Goal: Navigation & Orientation: Go to known website

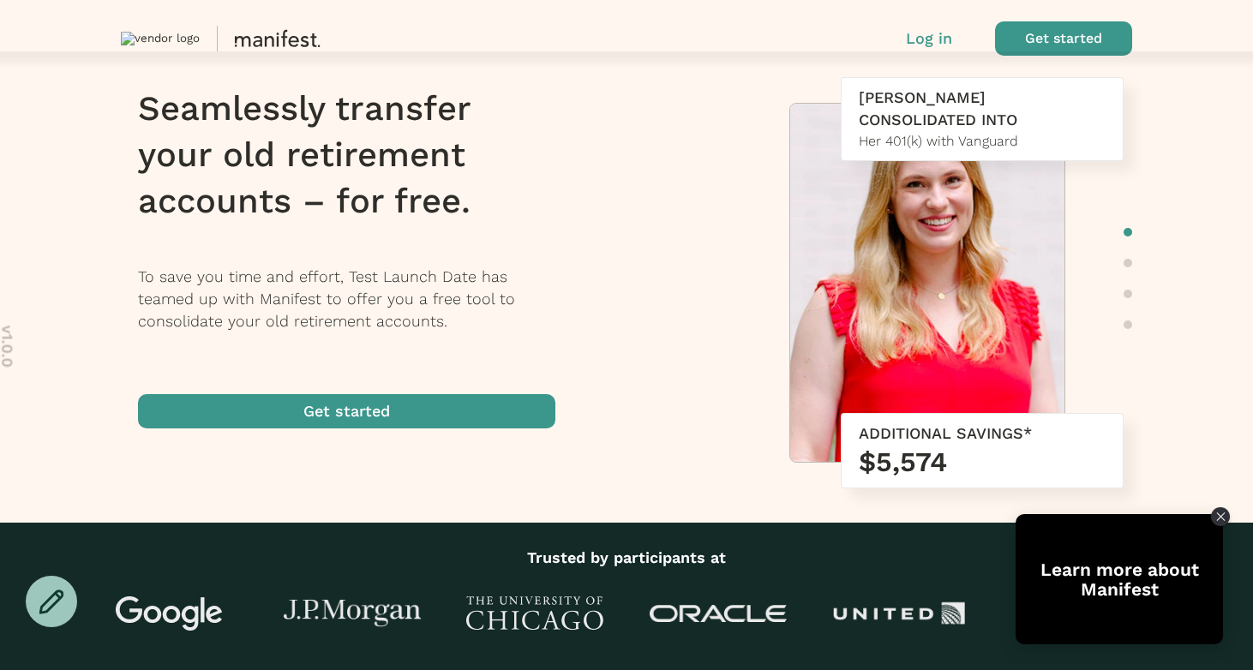
scroll to position [117, 0]
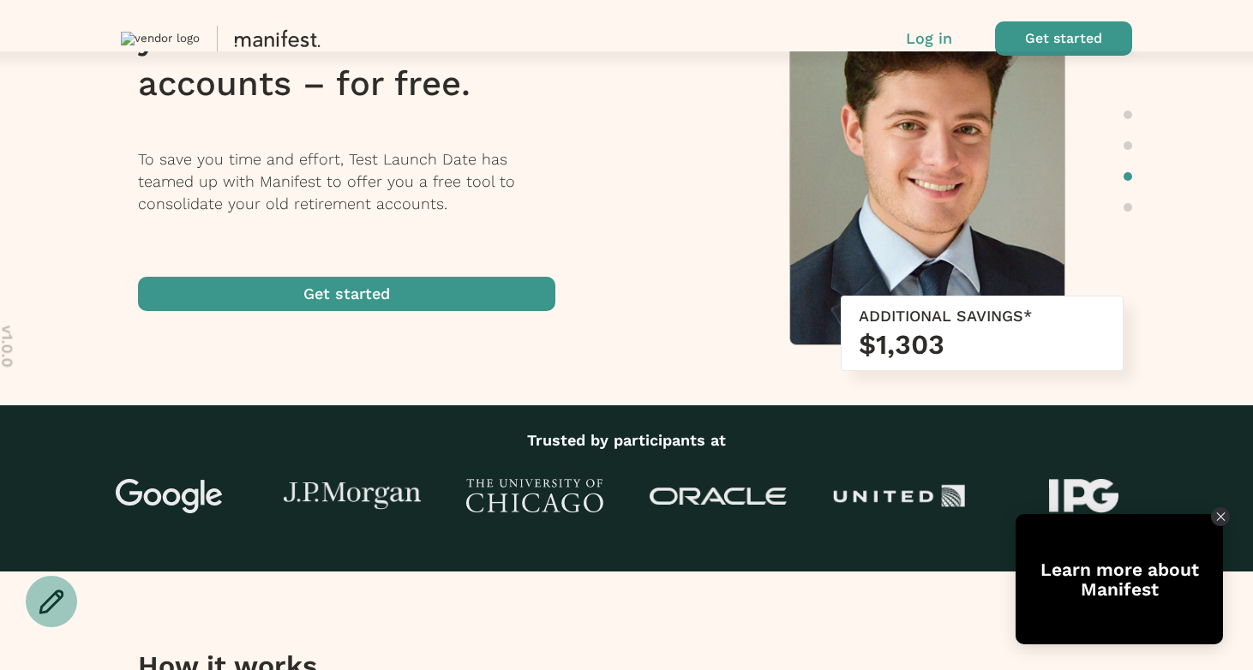
click at [659, 186] on div "Seamlessly transfer your old retirement accounts – for free. To save you time a…" at bounding box center [627, 140] width 1046 height 360
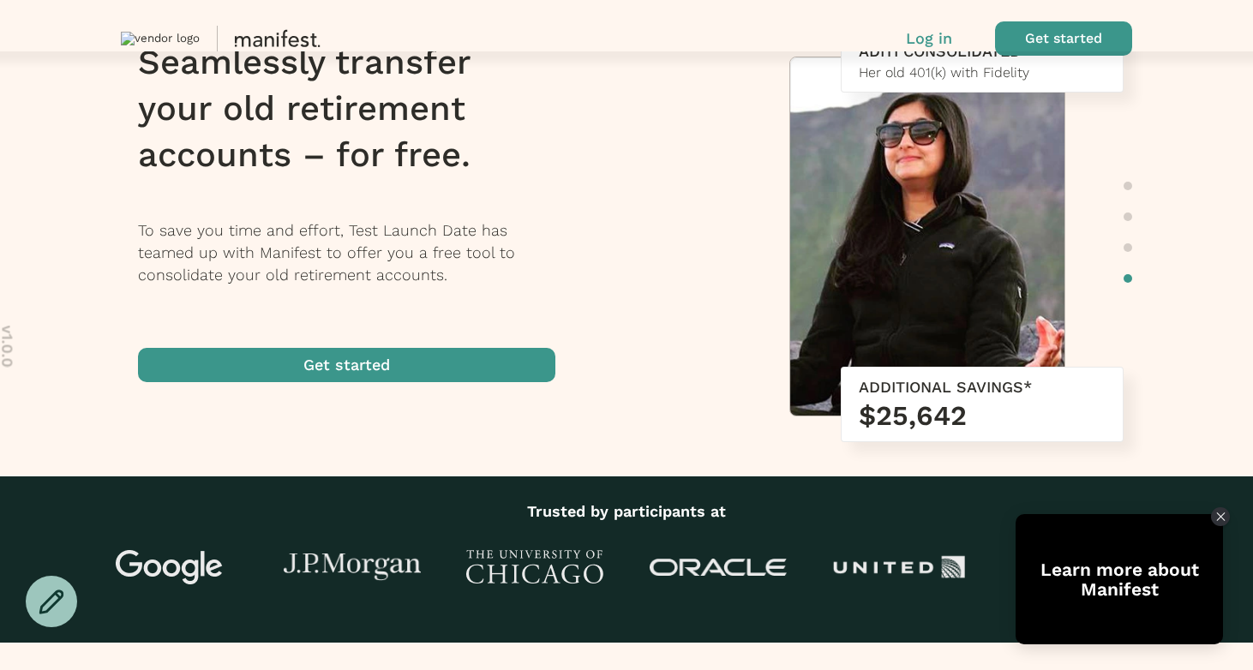
scroll to position [0, 0]
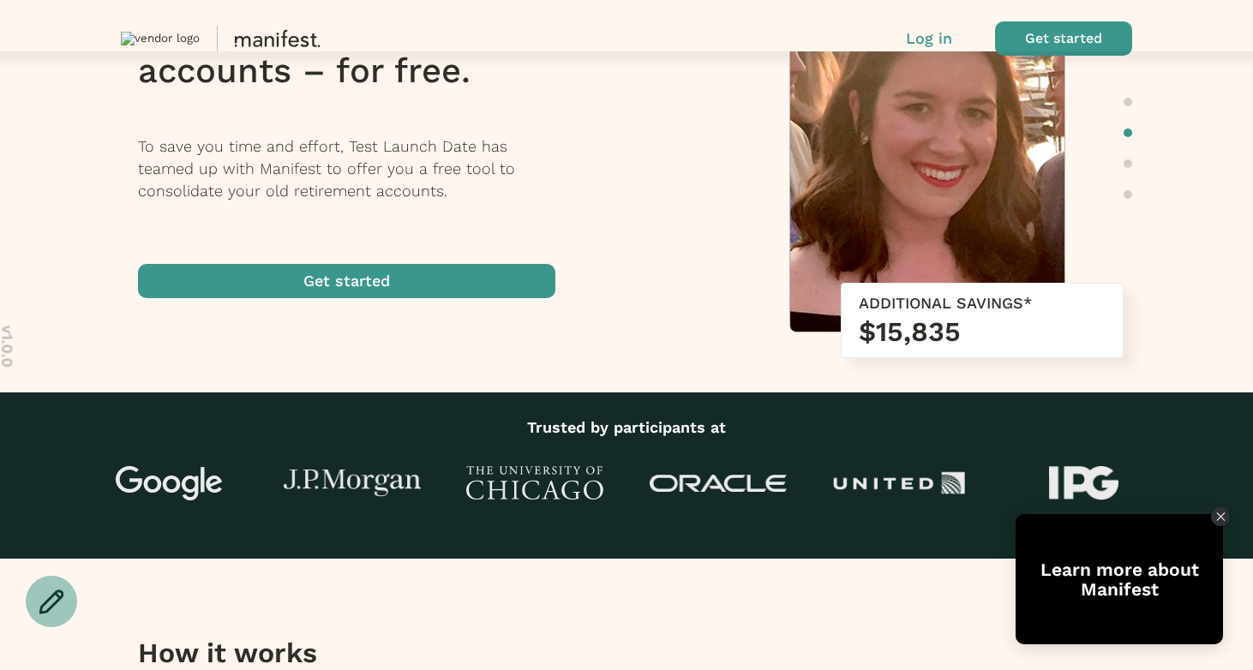
scroll to position [131, 0]
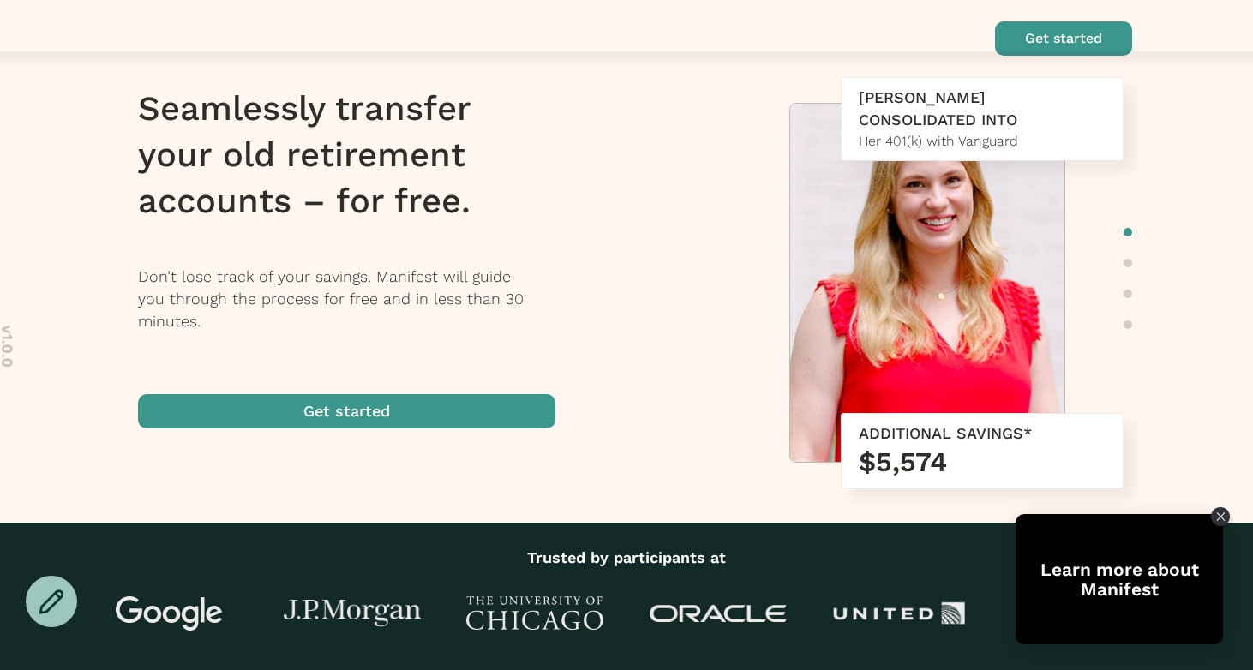
scroll to position [150, 0]
